Goal: Information Seeking & Learning: Find specific fact

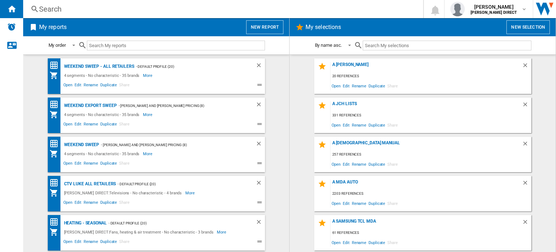
click at [51, 6] on div "Search" at bounding box center [222, 9] width 366 height 10
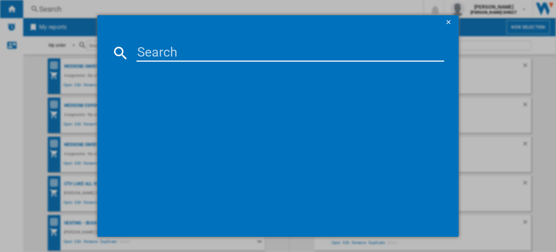
click at [150, 52] on input at bounding box center [291, 52] width 308 height 17
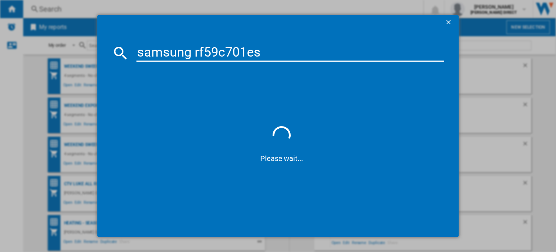
type input "samsung rf59c701es9"
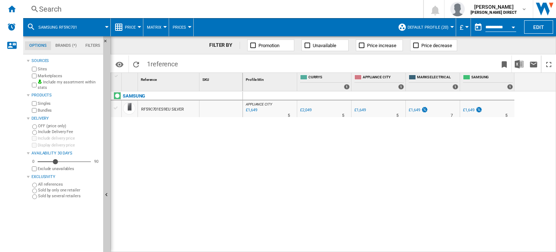
click at [254, 109] on div "£1,649" at bounding box center [251, 110] width 12 height 7
